Goal: Information Seeking & Learning: Check status

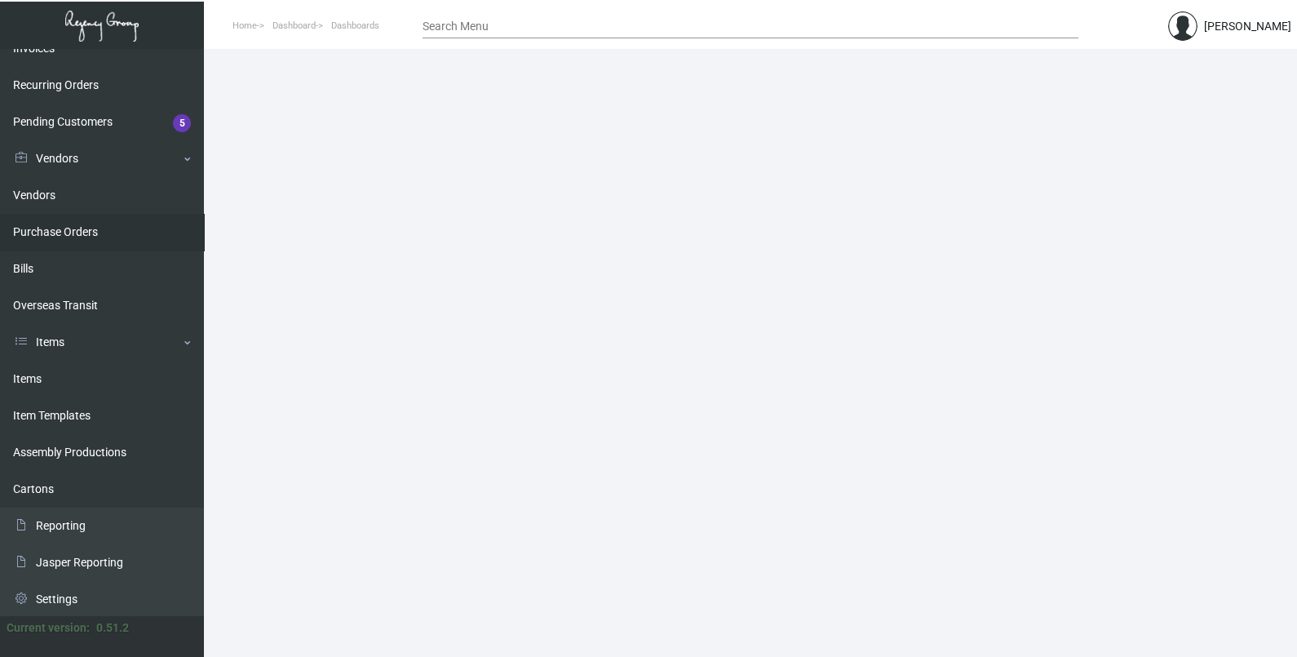
scroll to position [240, 0]
click at [53, 392] on link "Items" at bounding box center [102, 378] width 204 height 37
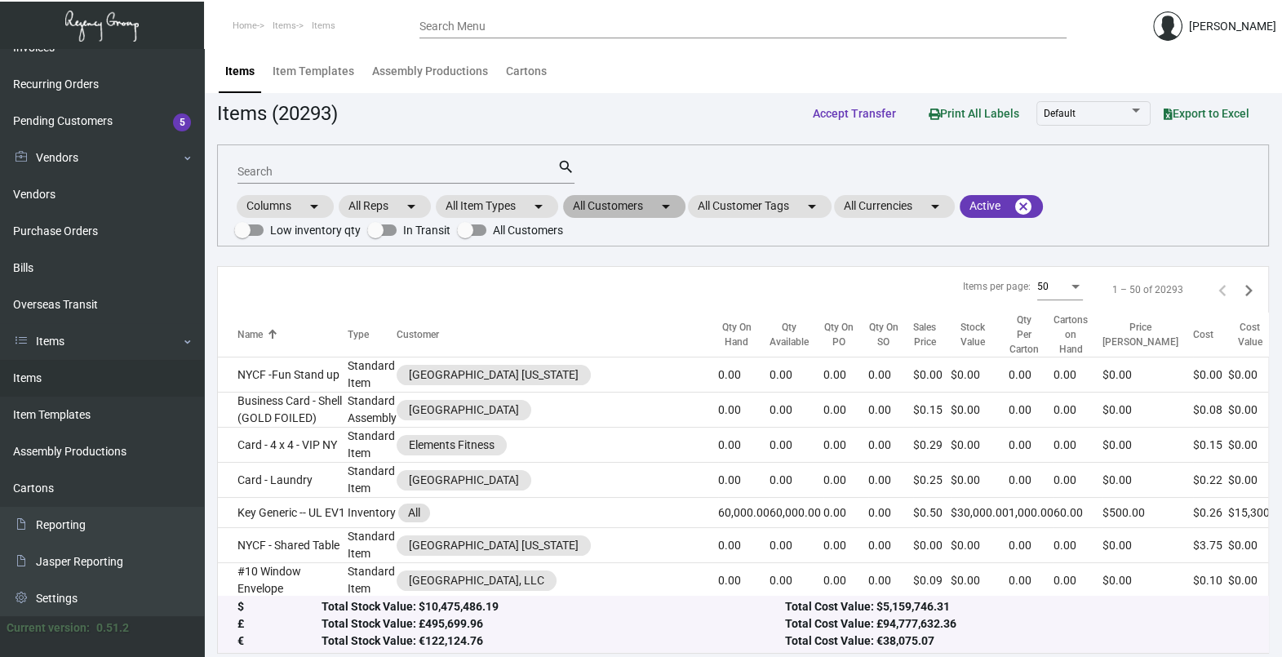
click at [611, 211] on mat-chip "All Customers arrow_drop_down" at bounding box center [624, 206] width 122 height 23
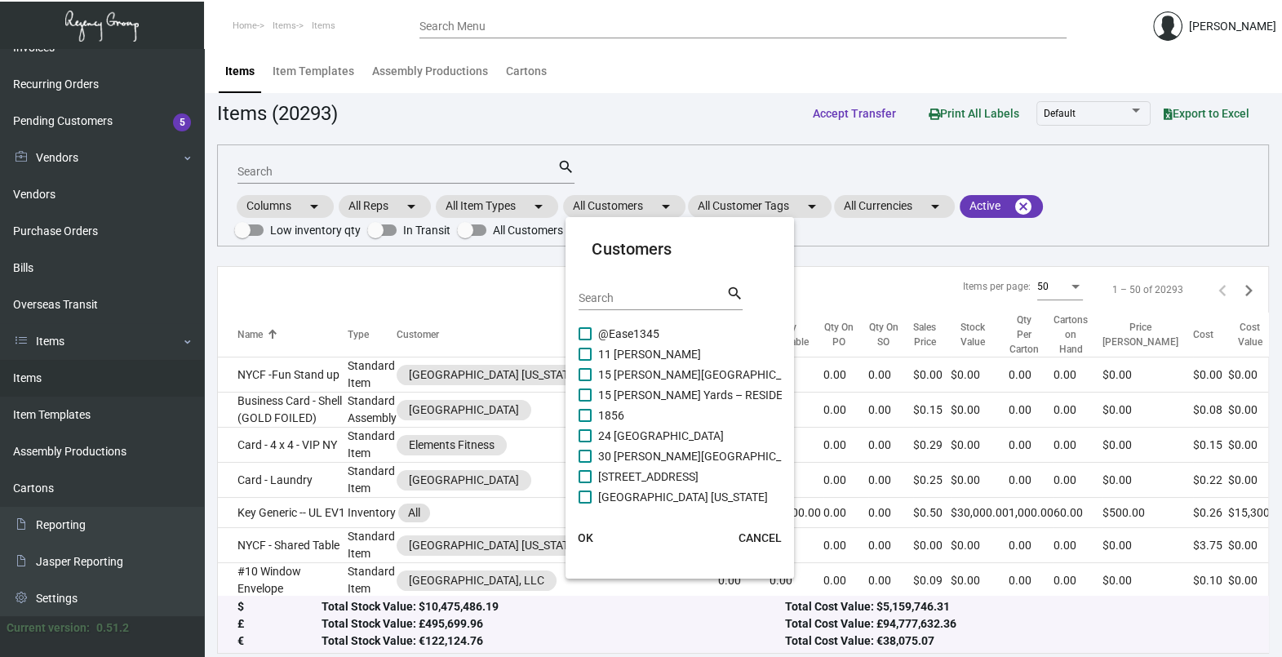
click at [618, 290] on div "Search" at bounding box center [651, 297] width 147 height 25
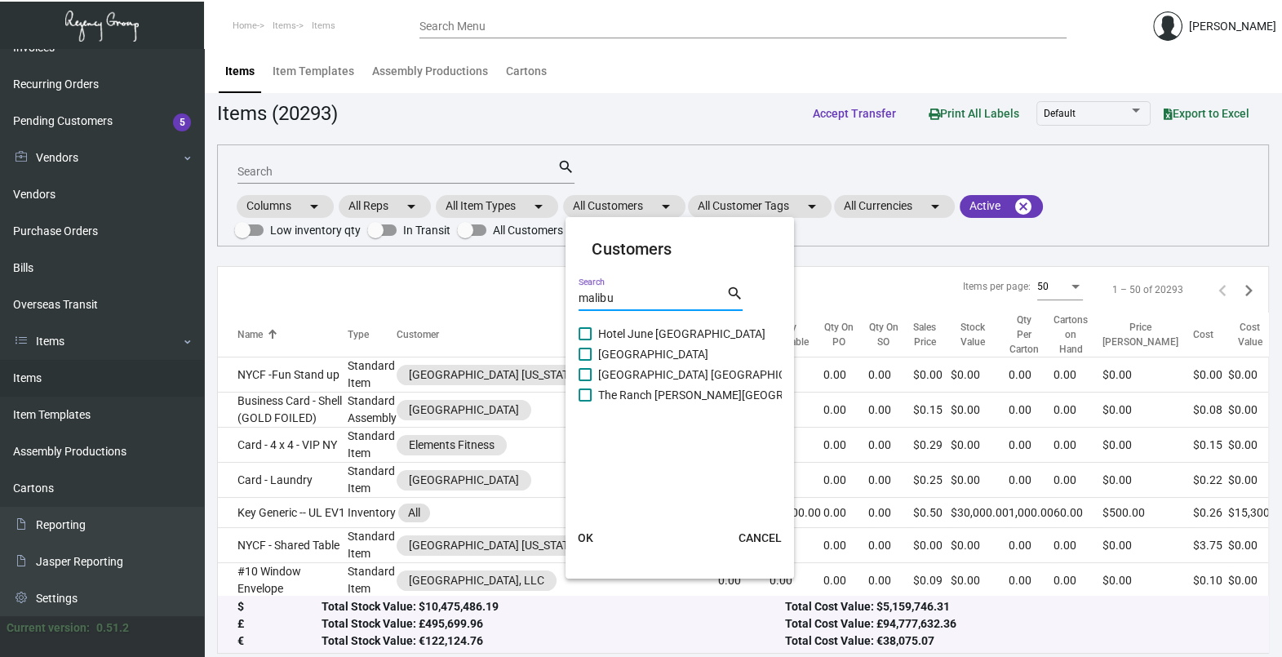
type input "malibu"
click at [651, 351] on span "[GEOGRAPHIC_DATA]" at bounding box center [653, 354] width 110 height 20
click at [585, 361] on input "[GEOGRAPHIC_DATA]" at bounding box center [584, 361] width 1 height 1
checkbox input "true"
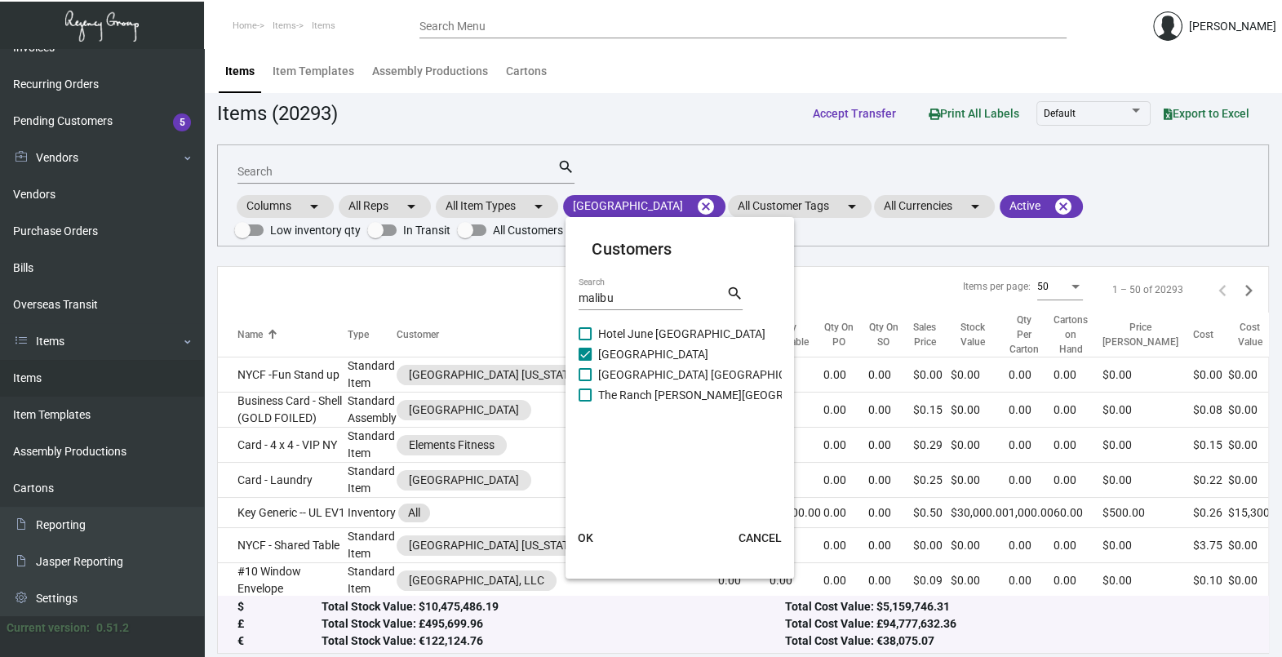
click at [596, 527] on button "OK" at bounding box center [585, 537] width 52 height 29
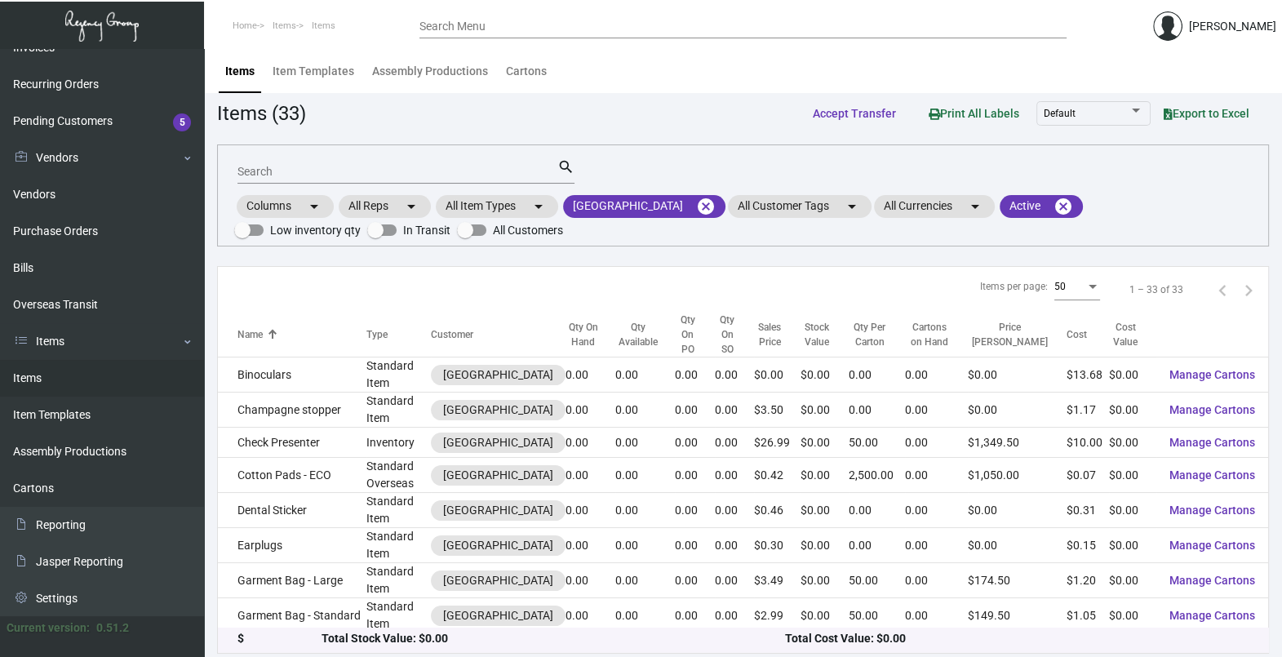
click at [320, 168] on input "Search" at bounding box center [397, 172] width 320 height 13
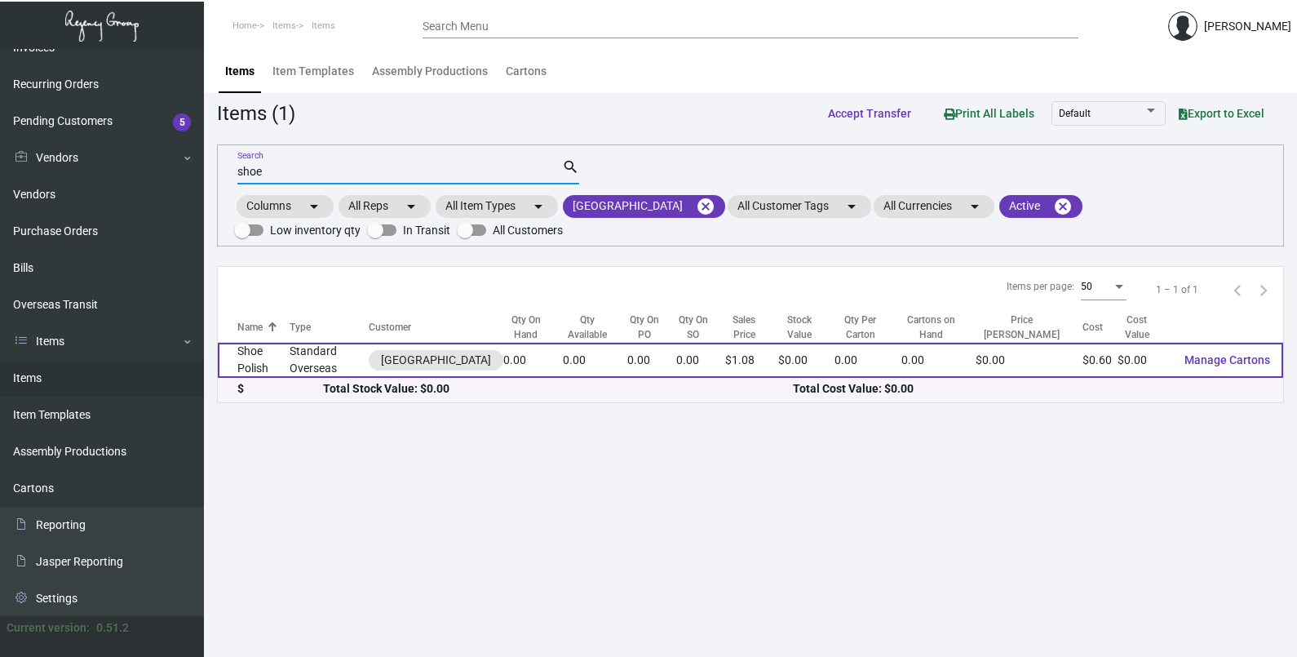
type input "shoe"
click at [354, 357] on td "Standard Overseas" at bounding box center [330, 360] width 80 height 35
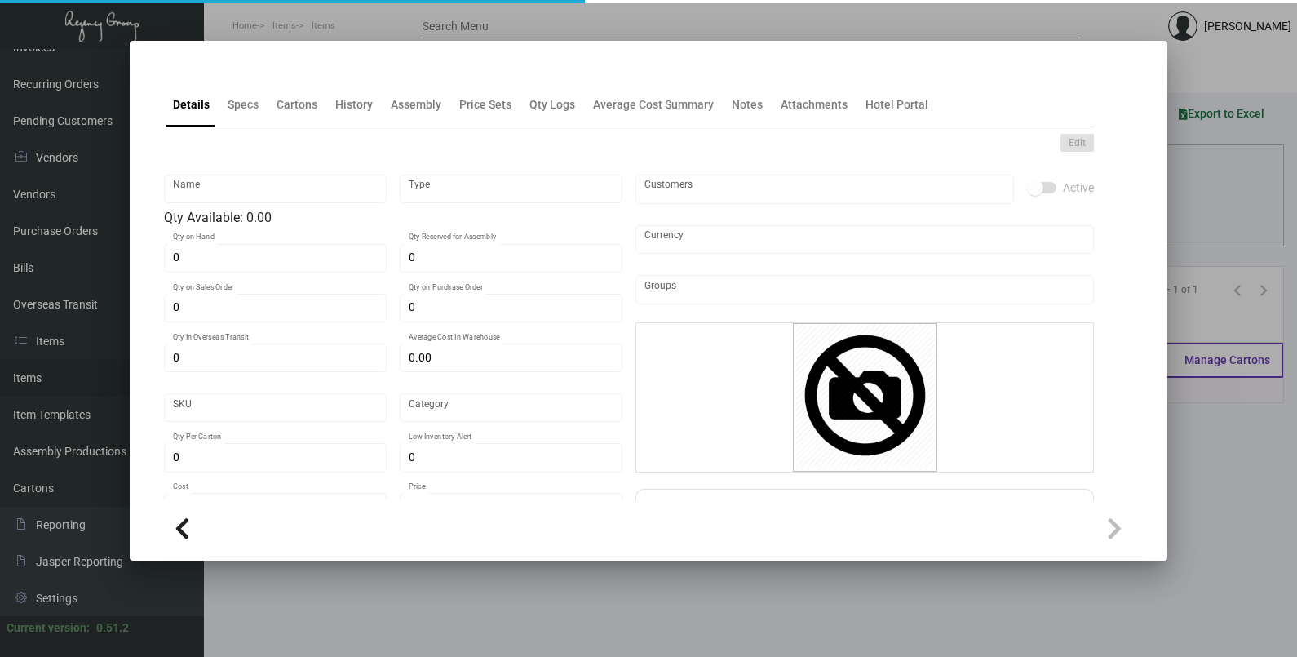
type input "Shoe Polish"
type input "Standard Overseas"
type input "$ 1.20"
type input "749-Hat-36"
type input "Standard"
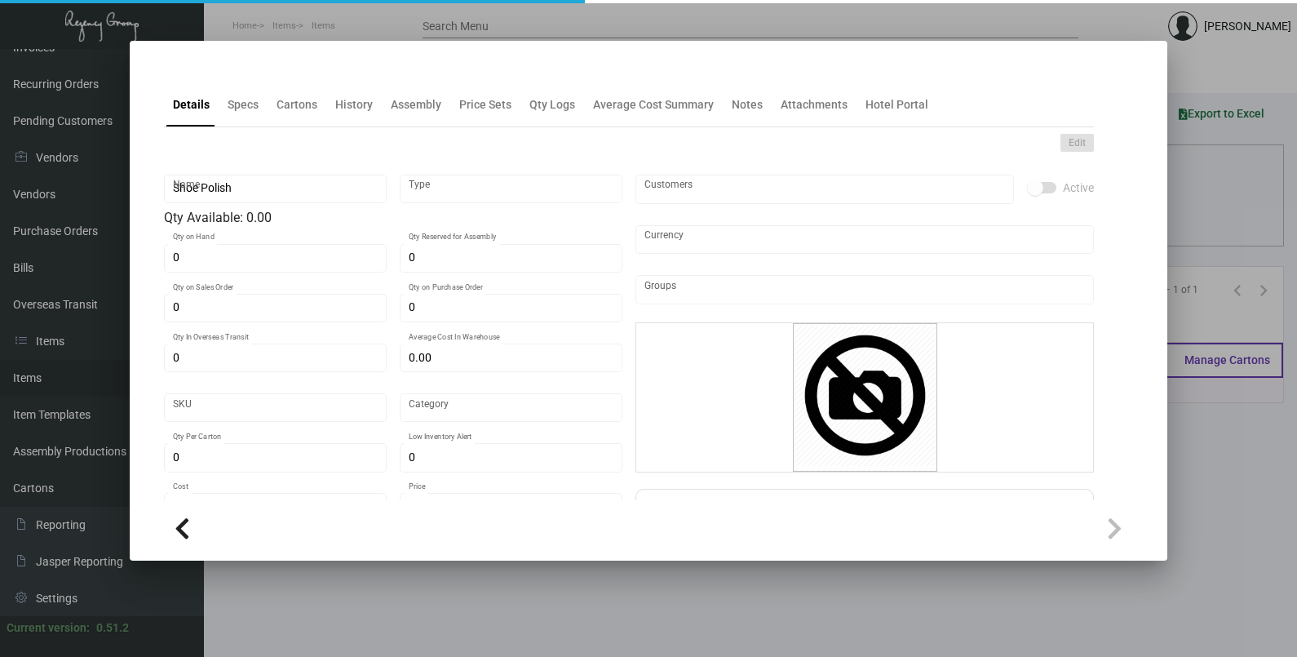
type input "$ 0.60"
type input "$ 1.08"
checkbox input "true"
type input "United States Dollar $"
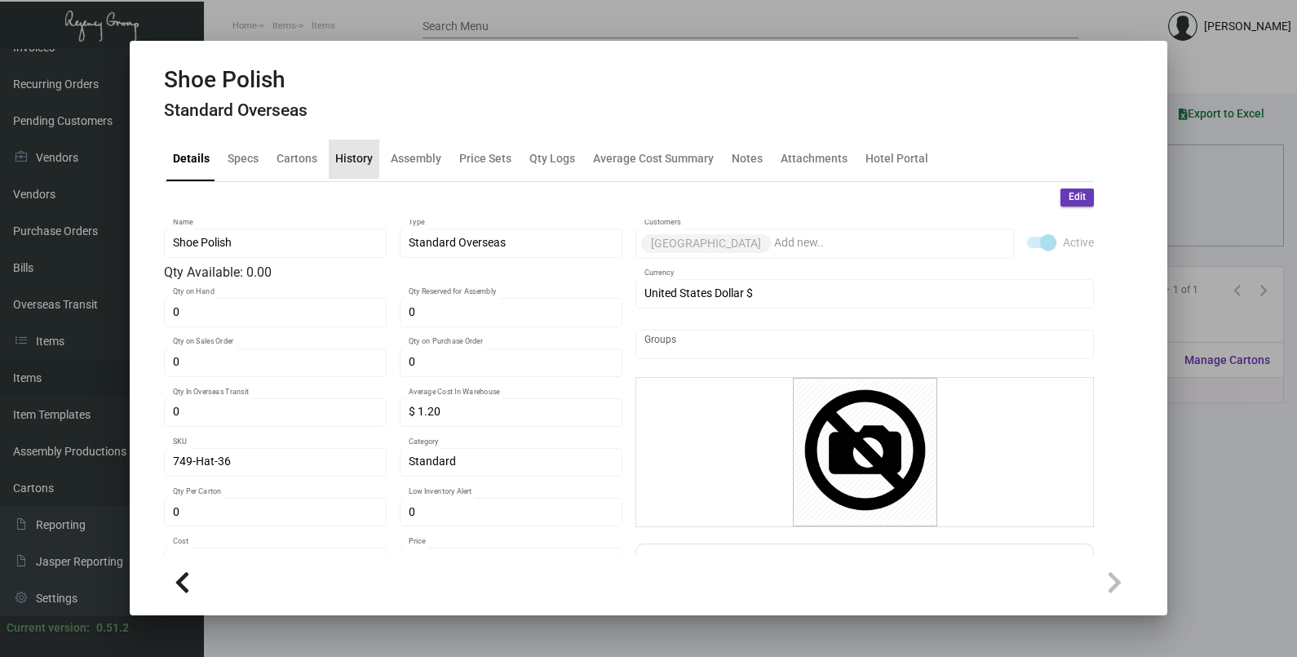
click at [357, 147] on div "History" at bounding box center [354, 159] width 51 height 39
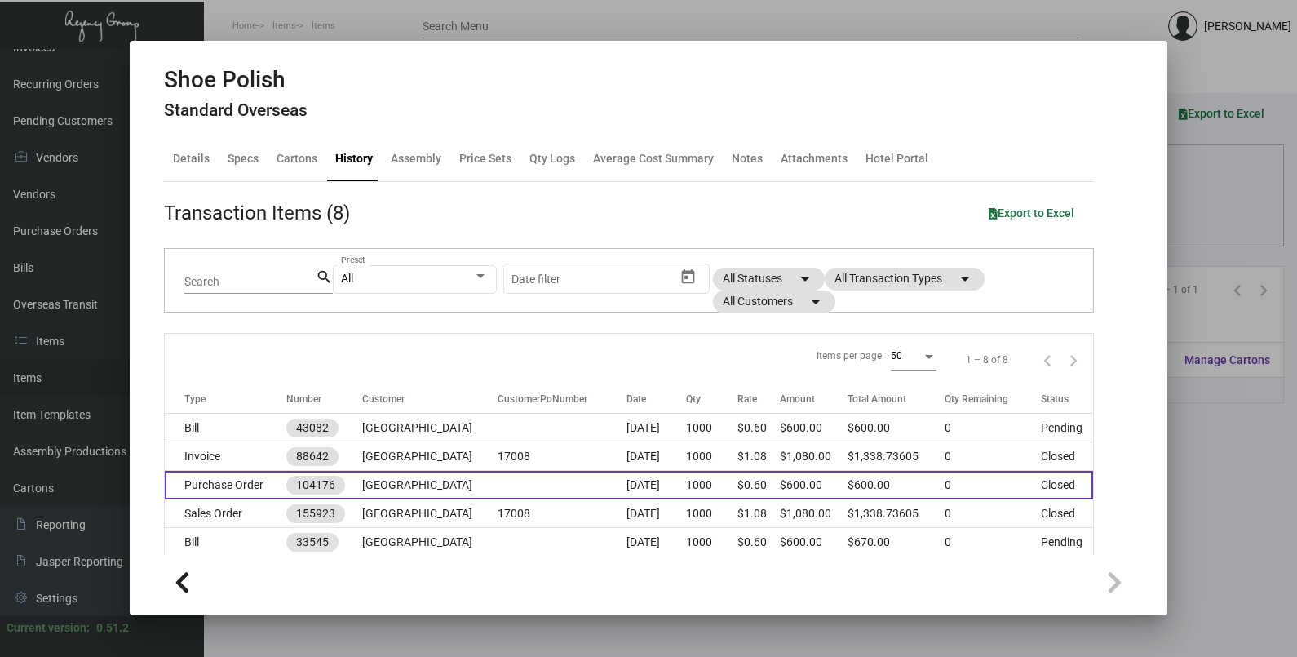
click at [565, 472] on td at bounding box center [562, 485] width 128 height 29
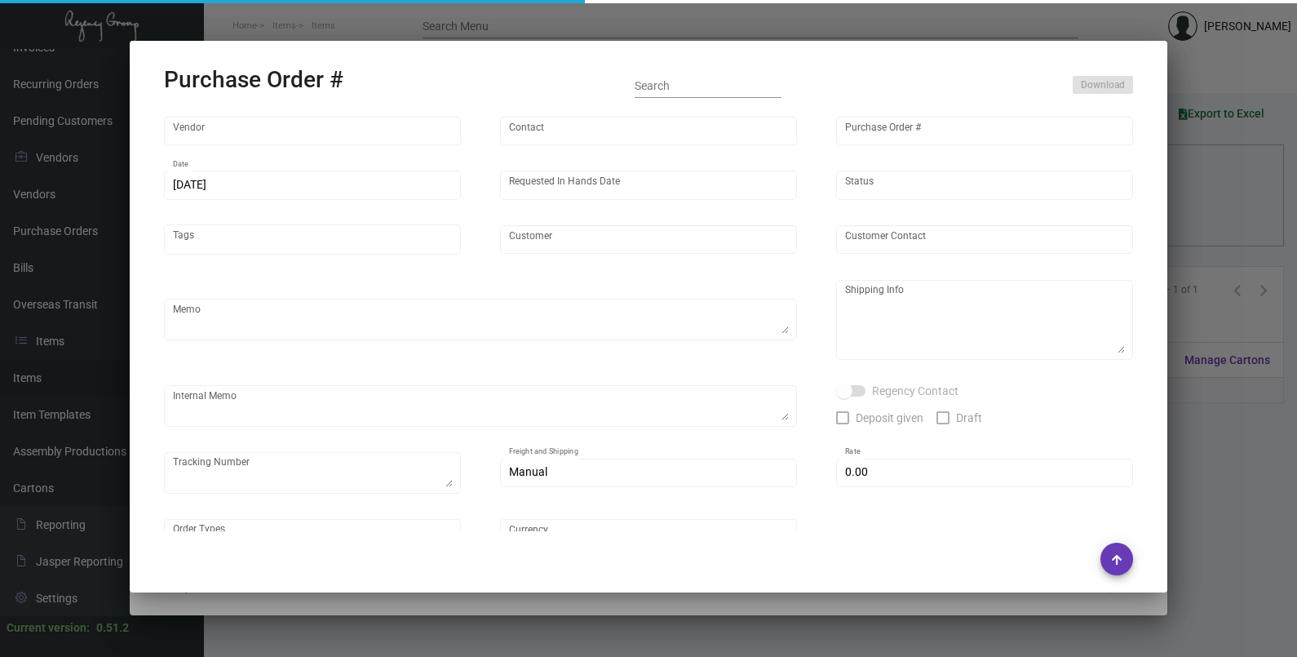
type input "usapromotiongifts"
type input "[PERSON_NAME] ."
type input "104176"
type input "[DATE]"
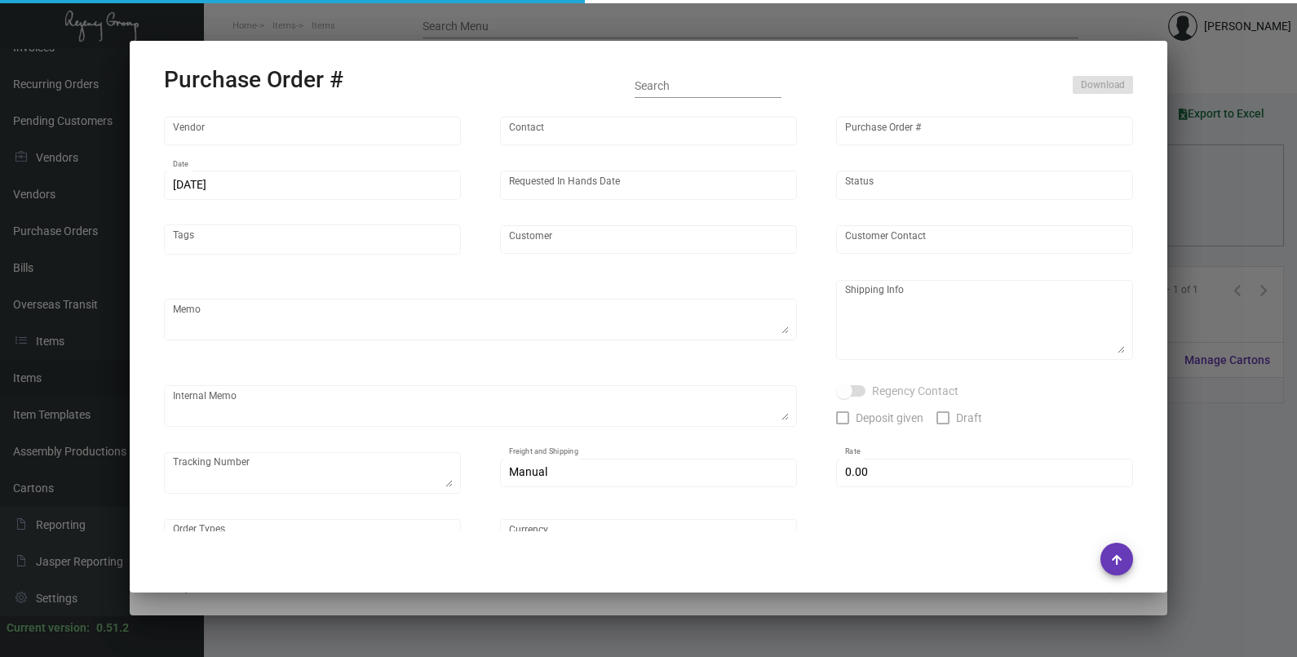
type input "[GEOGRAPHIC_DATA]"
type textarea "Reorder - Purchase Order #96485 / Please send proof for approval."
type textarea "Regency Group LA [STREET_ADDRESS]"
type textarea "3/13 - ACH sent."
checkbox input "true"
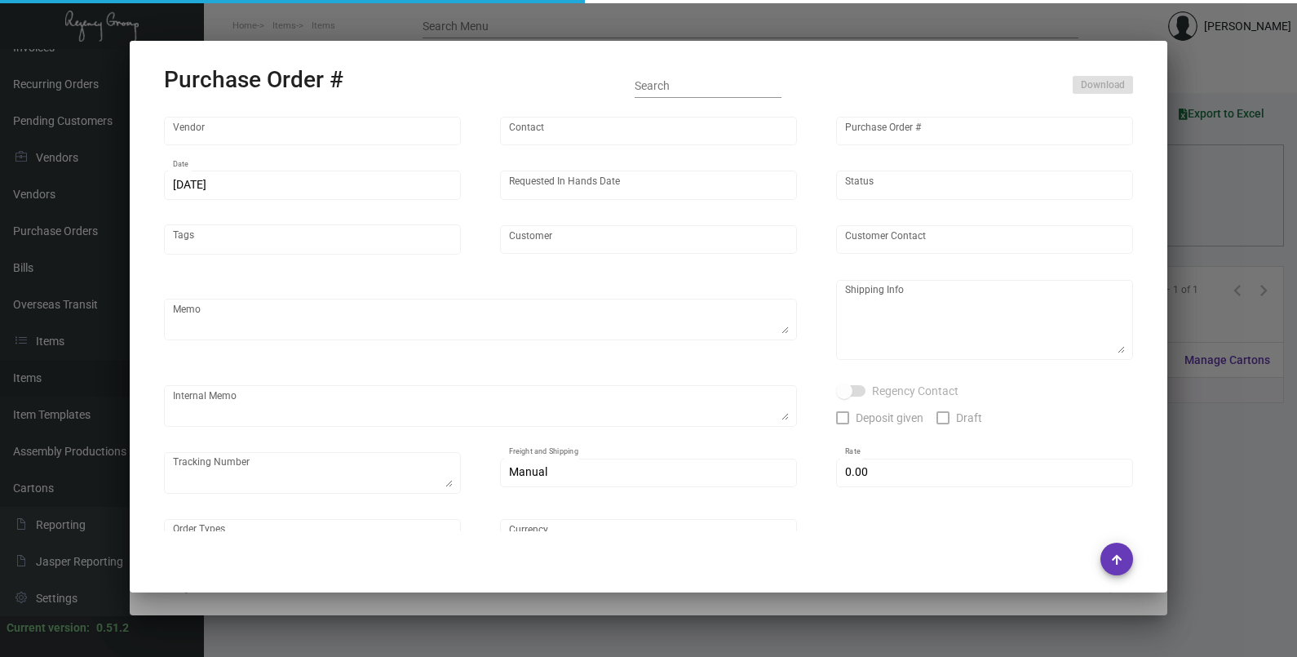
checkbox input "true"
type input "$ 0.00"
type input "United States Dollar $"
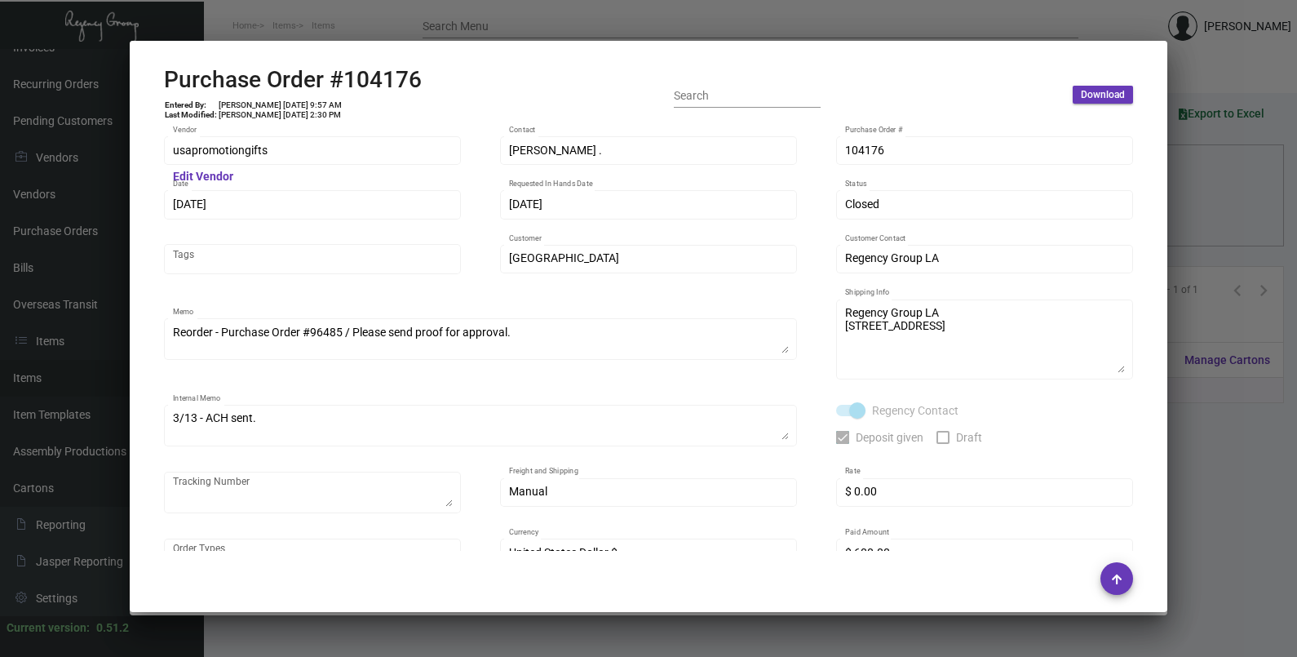
drag, startPoint x: 859, startPoint y: 150, endPoint x: 851, endPoint y: 135, distance: 17.5
click at [851, 135] on body "Home Items Items Search Menu [PERSON_NAME] Dashboard Dashboard Tasks Customers …" at bounding box center [648, 328] width 1297 height 657
click at [853, 161] on div "104176 Purchase Order #" at bounding box center [985, 150] width 280 height 32
drag, startPoint x: 850, startPoint y: 151, endPoint x: 853, endPoint y: 122, distance: 28.7
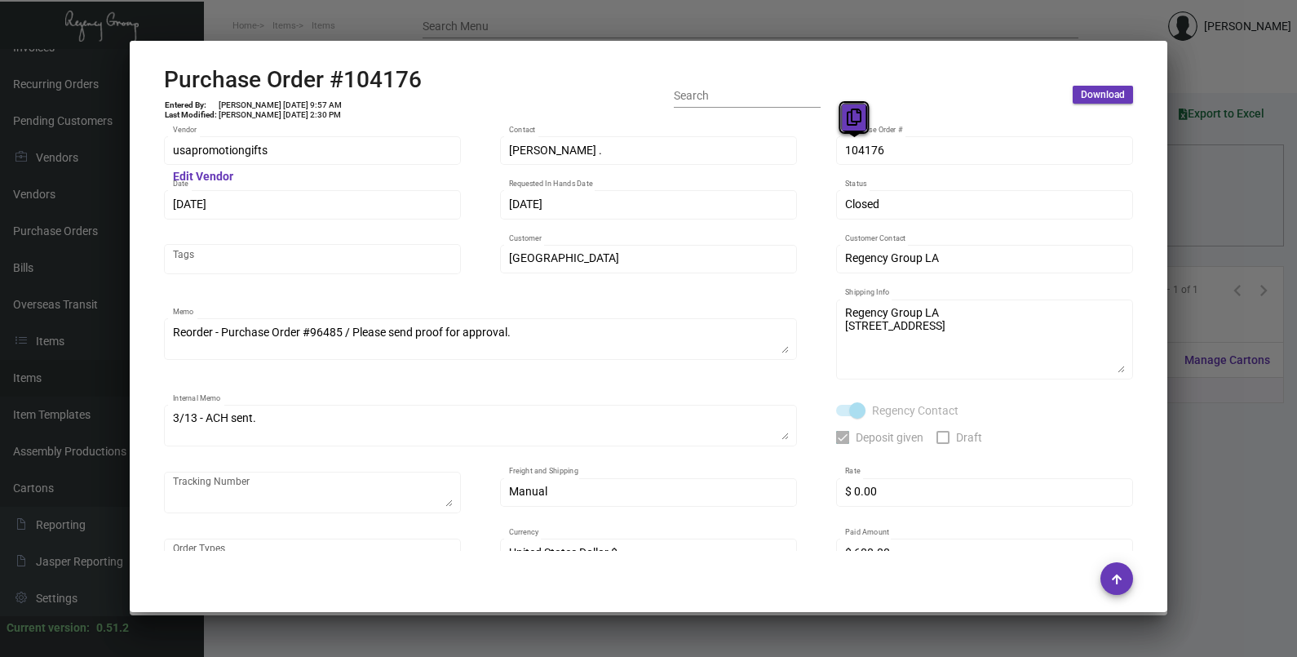
click at [853, 122] on icon at bounding box center [854, 117] width 15 height 17
drag, startPoint x: 208, startPoint y: 206, endPoint x: 204, endPoint y: 169, distance: 36.9
click at [204, 169] on icon at bounding box center [200, 171] width 15 height 17
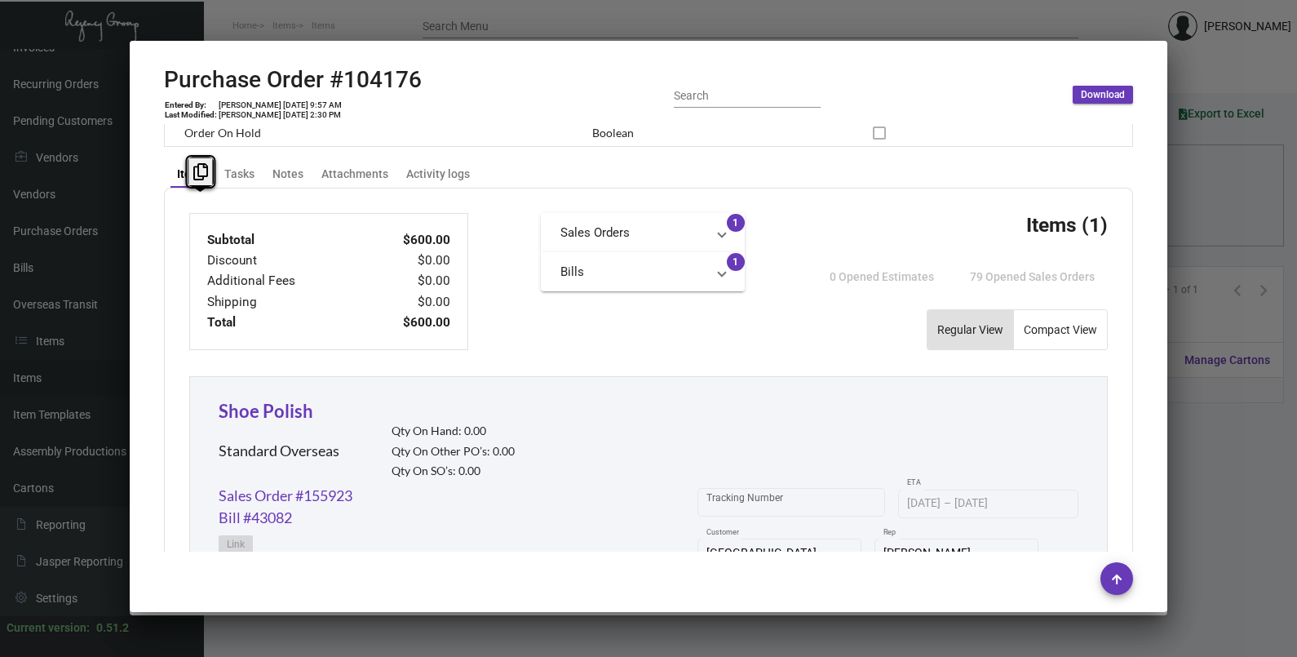
scroll to position [860, 0]
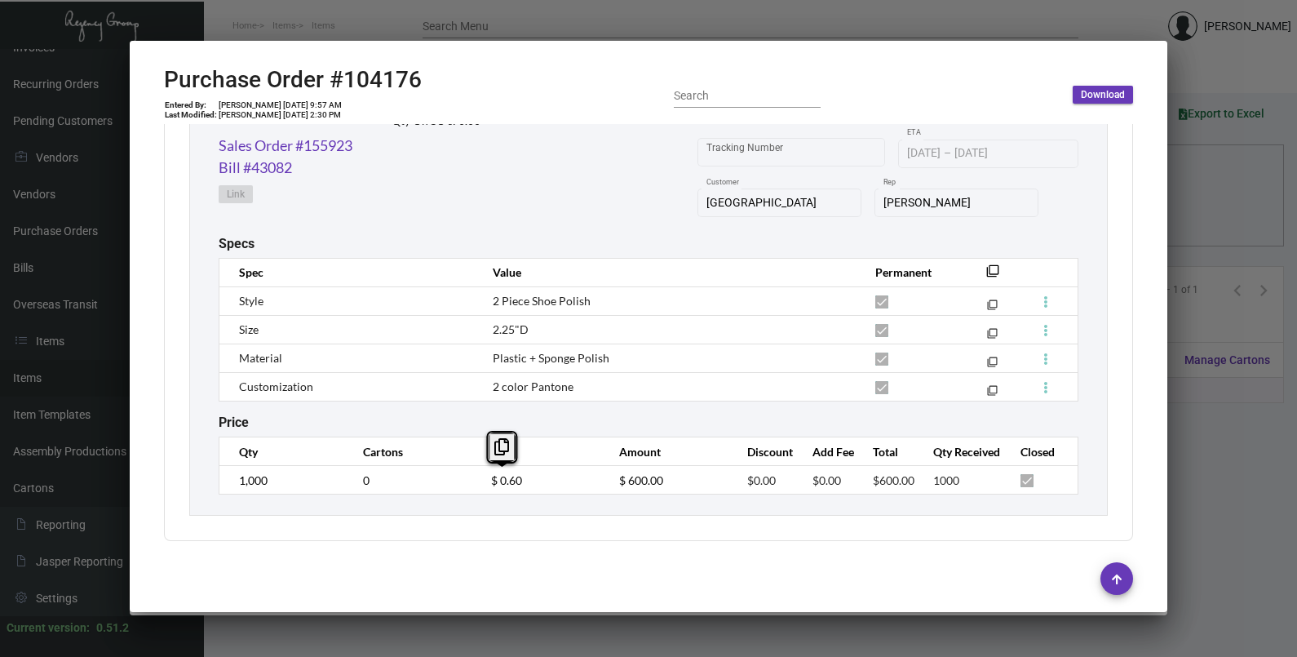
click at [475, 484] on td "$ 0.60" at bounding box center [539, 480] width 128 height 29
click at [314, 151] on link "Sales Order #155923" at bounding box center [286, 146] width 134 height 22
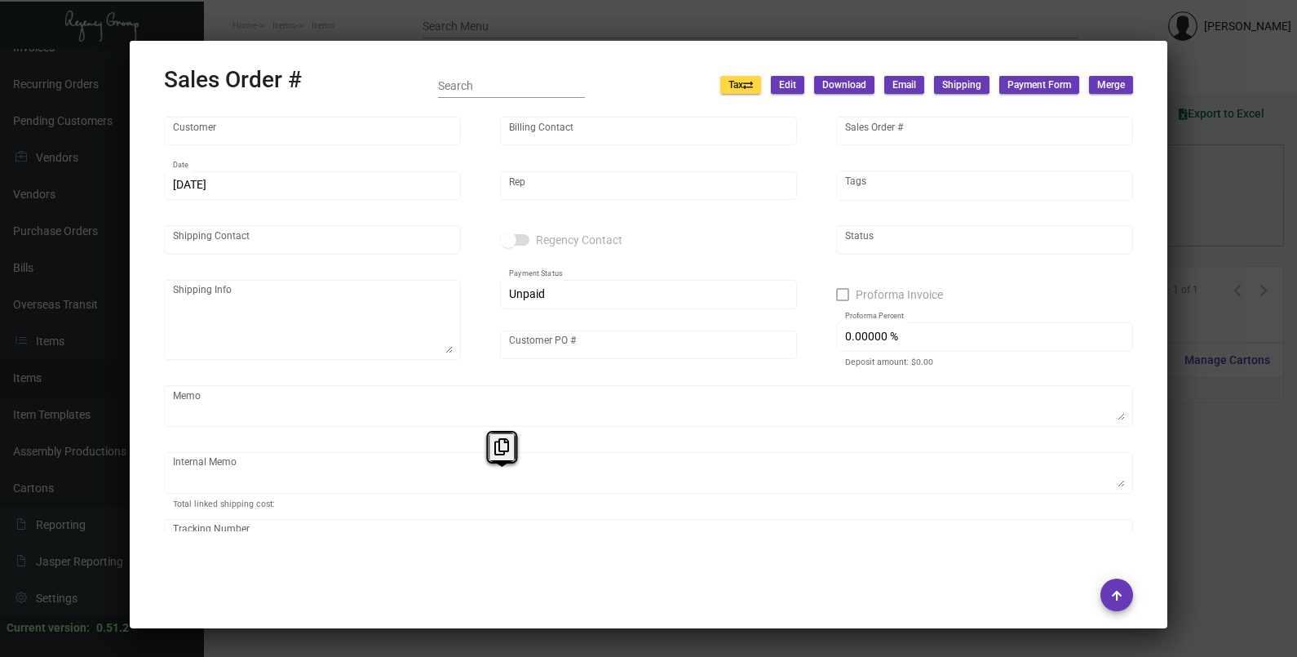
type input "[GEOGRAPHIC_DATA]"
type input "[PERSON_NAME]"
type input "155923"
type input "[DATE]"
type input "[PERSON_NAME]"
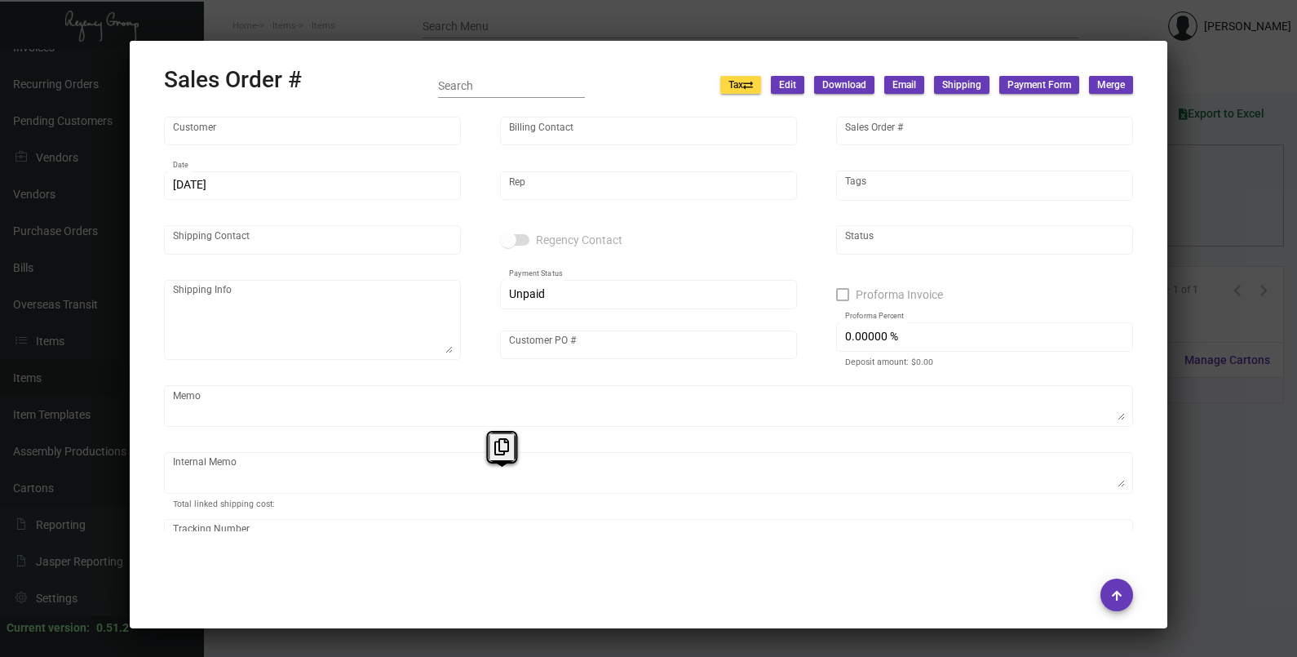
type input "[PERSON_NAME]"
type textarea "[GEOGRAPHIC_DATA] - [PERSON_NAME] [STREET_ADDRESS]"
type input "17008"
type textarea "$11.57"
type input "United States Dollar $"
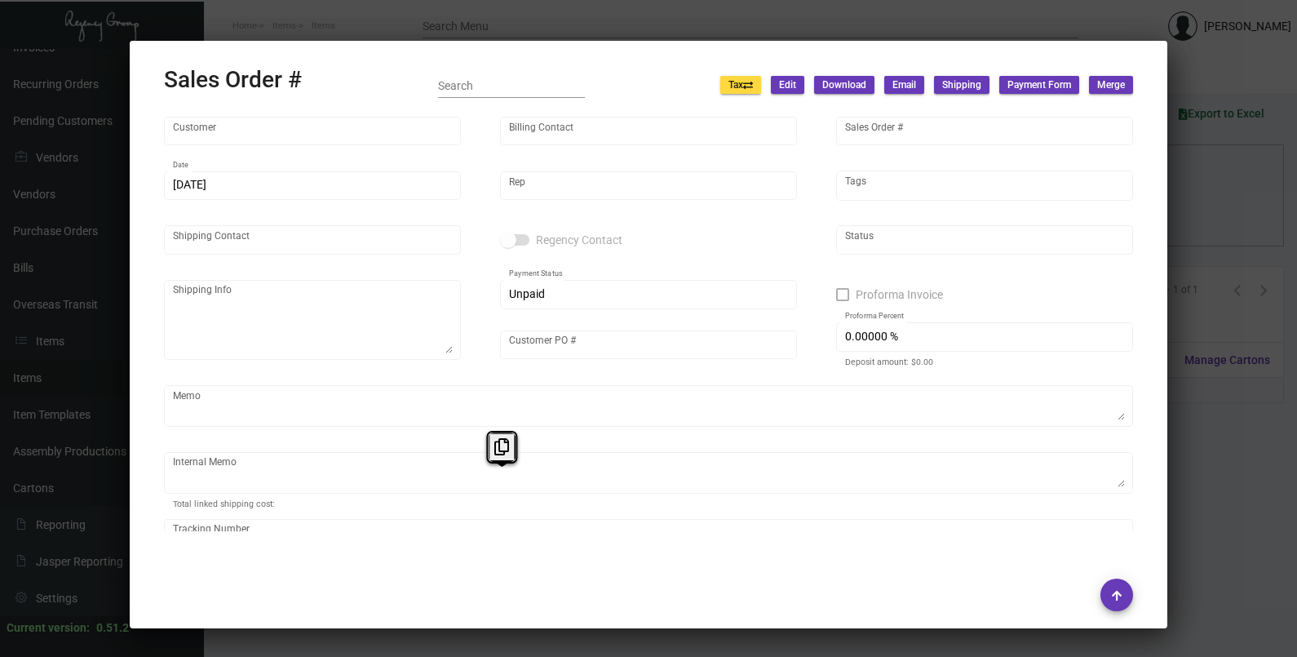
type input "$ 44.59"
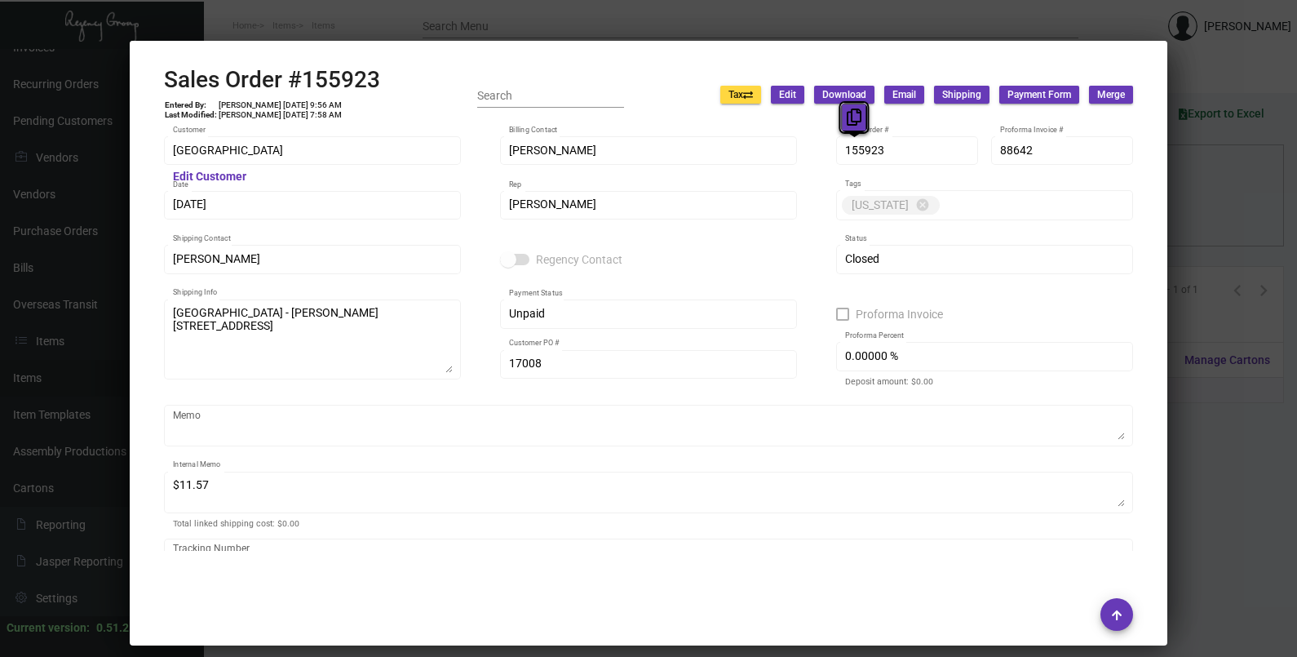
drag, startPoint x: 849, startPoint y: 146, endPoint x: 849, endPoint y: 124, distance: 22.0
click at [849, 124] on icon at bounding box center [854, 117] width 15 height 17
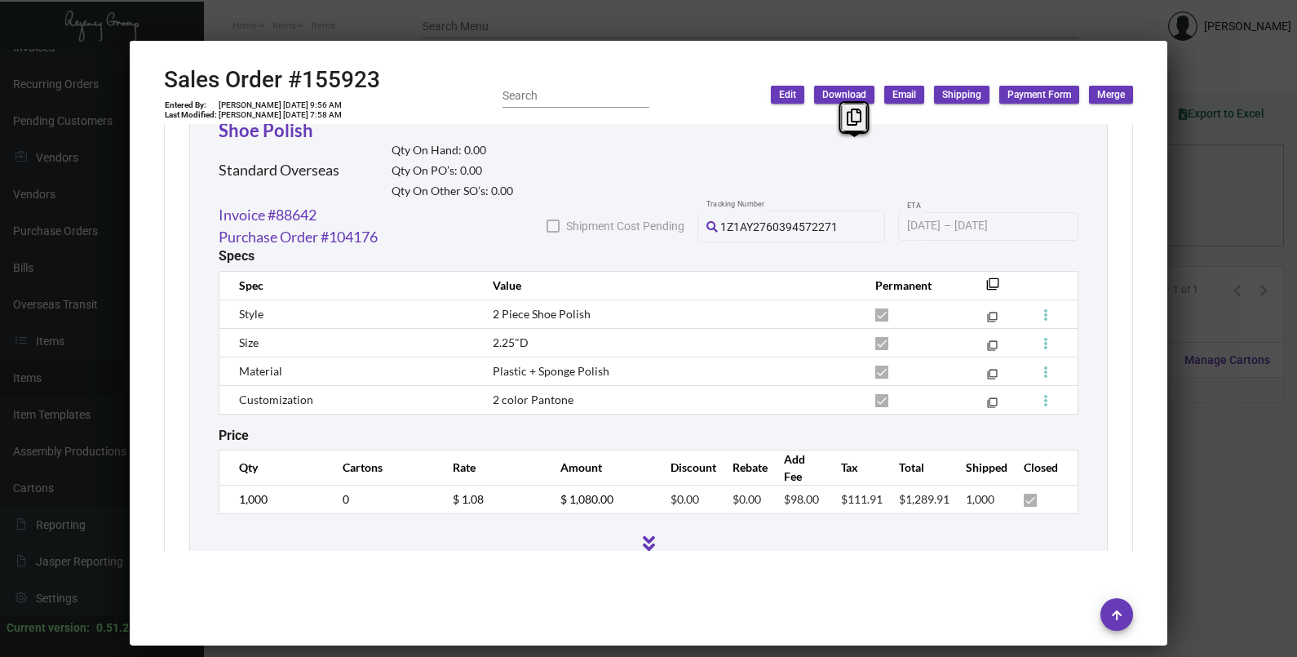
scroll to position [976, 0]
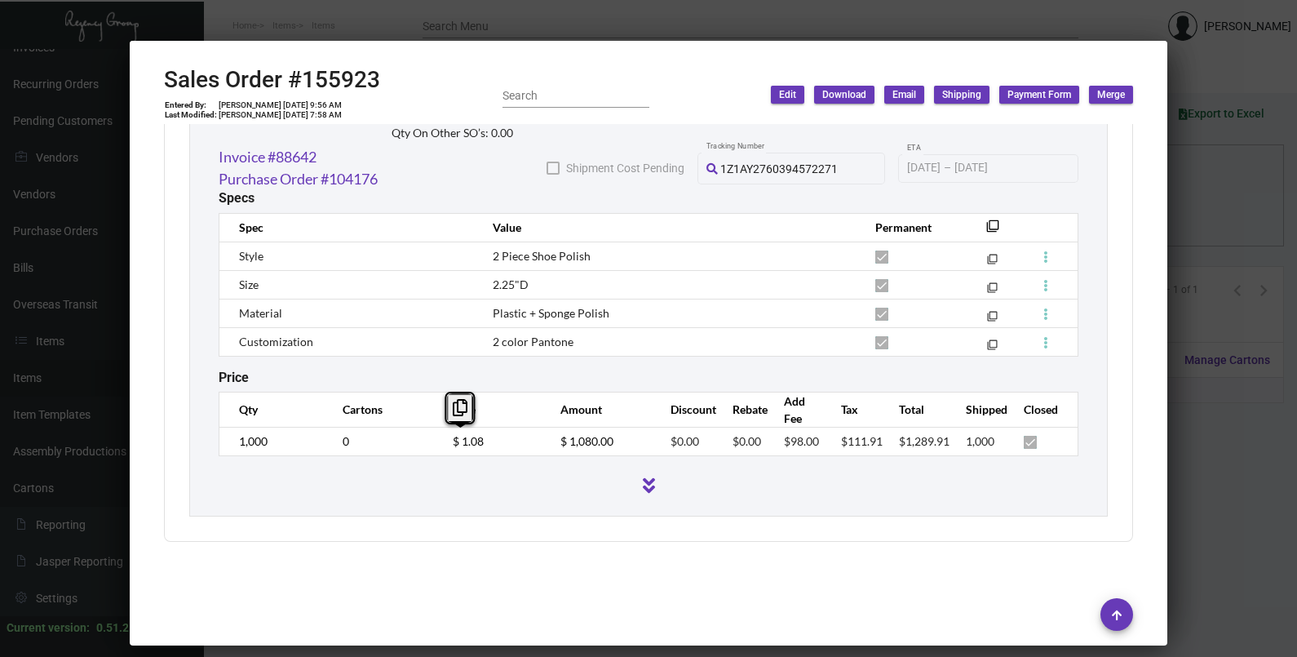
click at [420, 437] on tr "1,000 0 $ 1.08 $ 1,080.00 $0.00 $0.00 $98.00 $111.91 $1,289.91 1,000" at bounding box center [648, 441] width 859 height 29
